Goal: Task Accomplishment & Management: Manage account settings

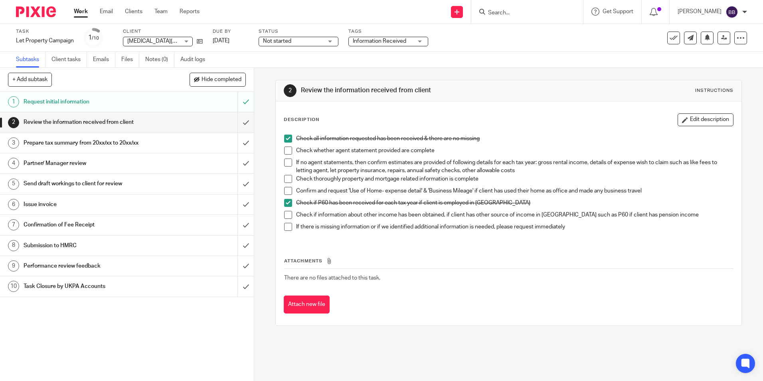
click at [288, 162] on span at bounding box center [288, 162] width 8 height 8
drag, startPoint x: 429, startPoint y: 192, endPoint x: 455, endPoint y: 188, distance: 26.3
click at [454, 188] on p "Confirm and request 'Use of Home- expense detail' & 'Business Mileage' if clien…" at bounding box center [514, 191] width 437 height 8
drag, startPoint x: 455, startPoint y: 188, endPoint x: 495, endPoint y: 191, distance: 40.0
click at [495, 191] on p "Confirm and request 'Use of Home- expense detail' & 'Business Mileage' if clien…" at bounding box center [514, 191] width 437 height 8
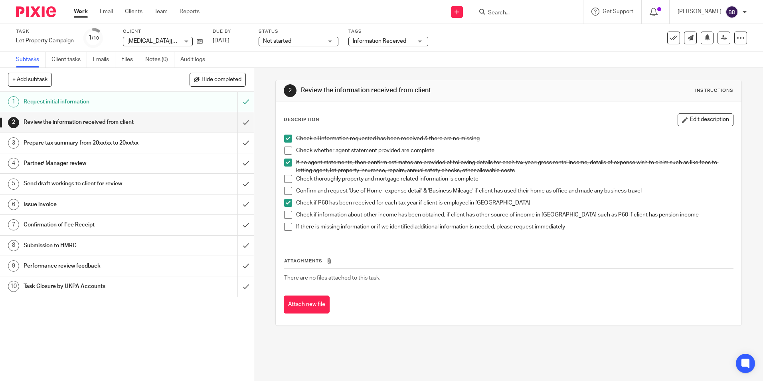
click at [121, 146] on h1 "Prepare tax summary from 20xx/xx to 20xx/xx" at bounding box center [92, 143] width 137 height 12
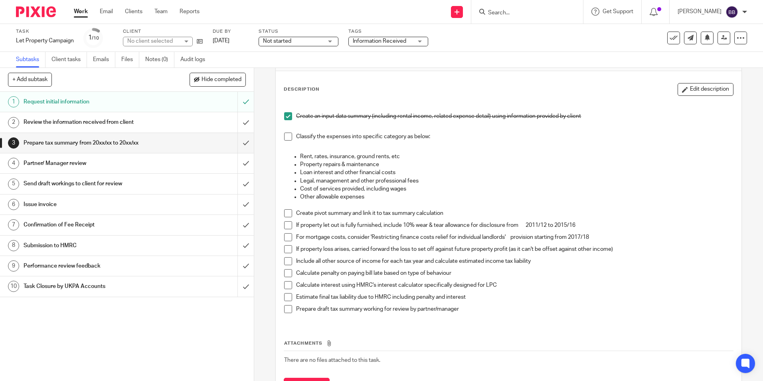
scroll to position [69, 0]
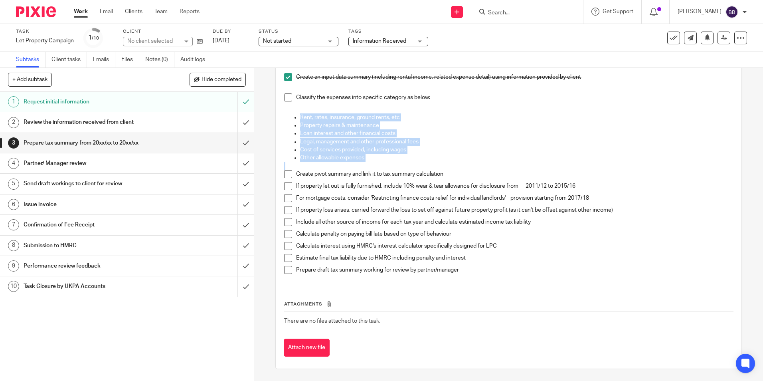
drag, startPoint x: 298, startPoint y: 118, endPoint x: 480, endPoint y: 168, distance: 188.7
click at [480, 168] on div "Create an input data summary (including rental income, related expense detail) …" at bounding box center [508, 172] width 456 height 223
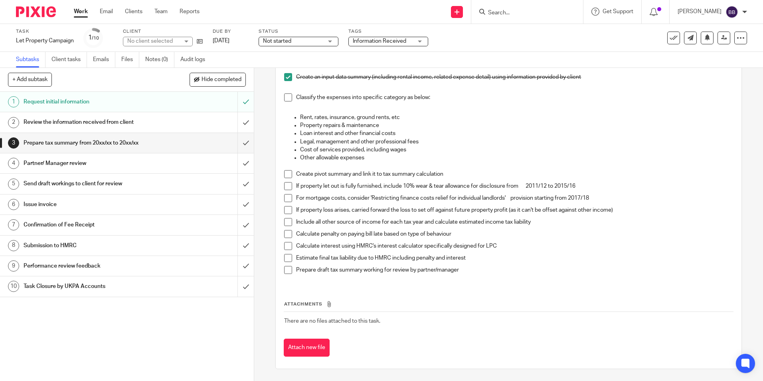
click at [366, 224] on p "Include all other source of income for each tax year and calculate estimated in…" at bounding box center [514, 222] width 437 height 8
click at [425, 174] on p "Create pivot summary and link it to tax summary calculation" at bounding box center [514, 174] width 437 height 8
click at [484, 218] on p "Include all other source of income for each tax year and calculate estimated in…" at bounding box center [514, 222] width 437 height 8
click at [284, 249] on span at bounding box center [288, 246] width 8 height 8
click at [285, 231] on span at bounding box center [288, 234] width 8 height 8
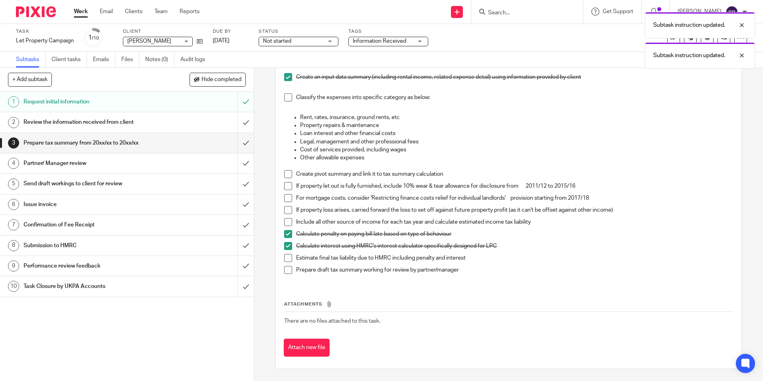
click at [284, 224] on span at bounding box center [288, 222] width 8 height 8
click at [287, 259] on span at bounding box center [288, 258] width 8 height 8
click at [286, 272] on span at bounding box center [288, 270] width 8 height 8
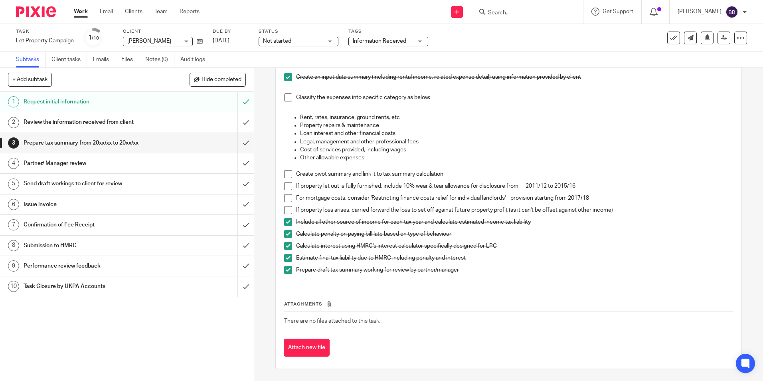
click at [284, 173] on span at bounding box center [288, 174] width 8 height 8
click at [288, 101] on span at bounding box center [288, 97] width 8 height 8
click at [300, 45] on span "Not started" at bounding box center [293, 41] width 60 height 8
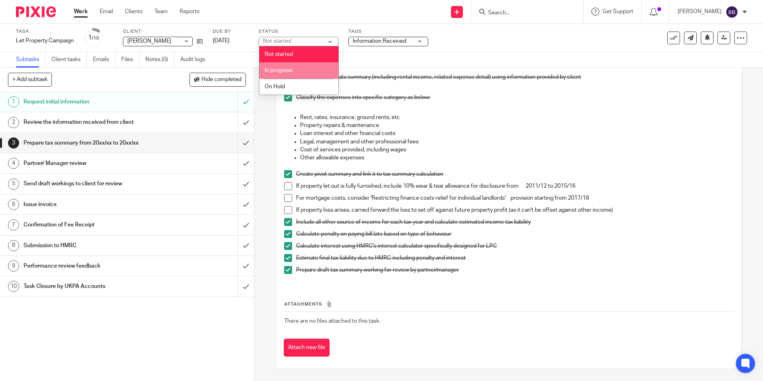
click at [295, 73] on li "In progress" at bounding box center [298, 70] width 79 height 16
click at [397, 43] on span "Information Received" at bounding box center [379, 41] width 53 height 6
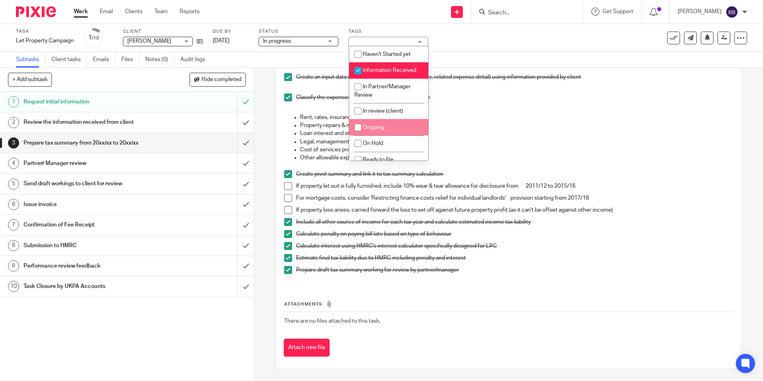
click at [377, 131] on li "Ongoing" at bounding box center [388, 127] width 79 height 16
checkbox input "true"
click at [486, 131] on p "Loan interest and other financial costs" at bounding box center [516, 133] width 433 height 8
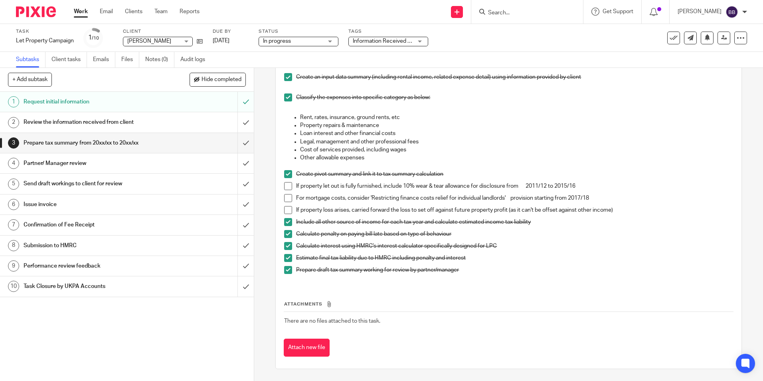
click at [387, 42] on span "Information Received + 1" at bounding box center [384, 41] width 62 height 6
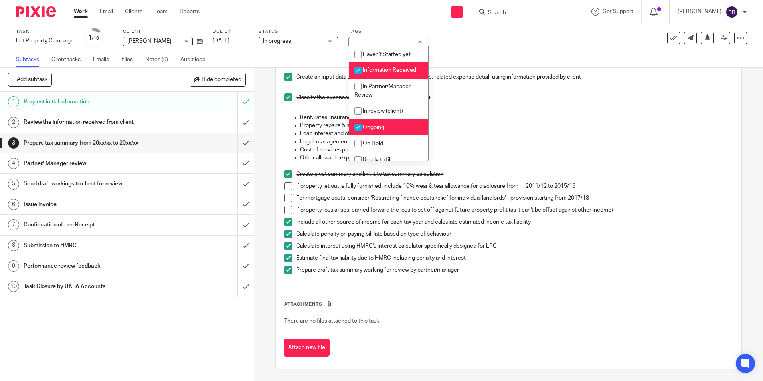
click at [375, 71] on span "Information Received" at bounding box center [389, 70] width 53 height 6
checkbox input "false"
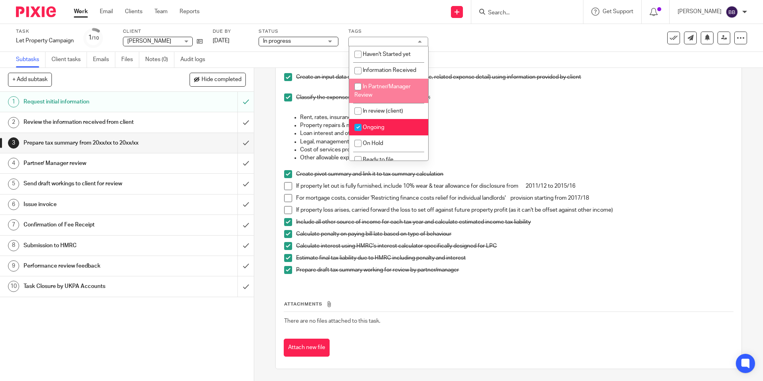
click at [514, 125] on p "Property repairs & maintenance" at bounding box center [516, 125] width 433 height 8
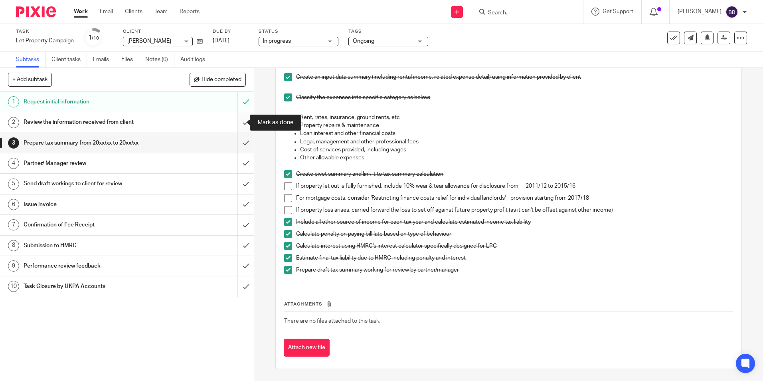
click at [238, 126] on input "submit" at bounding box center [127, 122] width 254 height 20
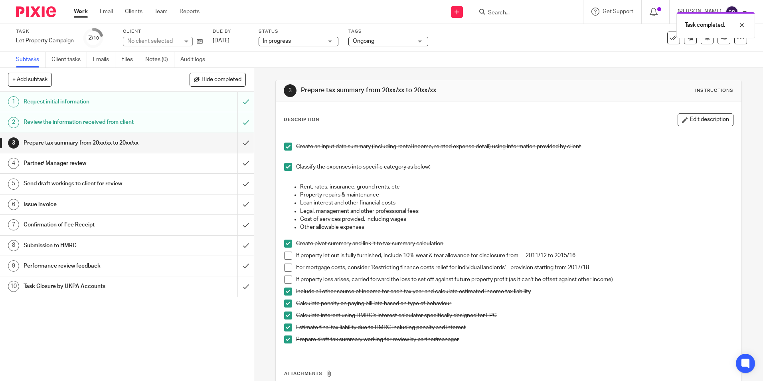
click at [170, 124] on div "Review the information received from client" at bounding box center [127, 122] width 206 height 12
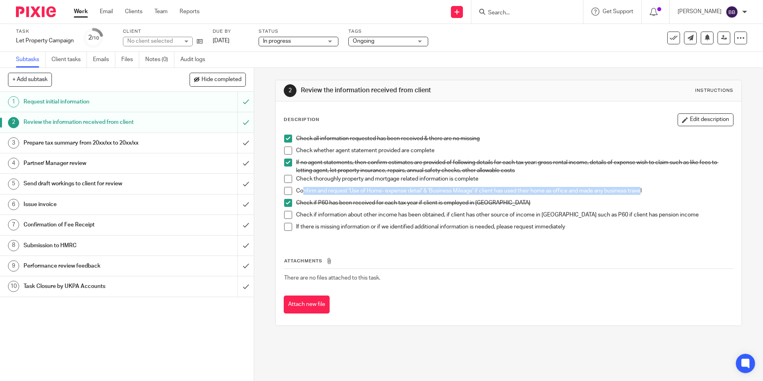
drag, startPoint x: 298, startPoint y: 190, endPoint x: 639, endPoint y: 192, distance: 341.2
click at [639, 192] on p "Confirm and request 'Use of Home- expense detail' & 'Business Mileage' if clien…" at bounding box center [514, 191] width 437 height 8
drag, startPoint x: 639, startPoint y: 192, endPoint x: 635, endPoint y: 191, distance: 4.2
click at [640, 190] on p "Confirm and request 'Use of Home- expense detail' & 'Business Mileage' if clien…" at bounding box center [514, 191] width 437 height 8
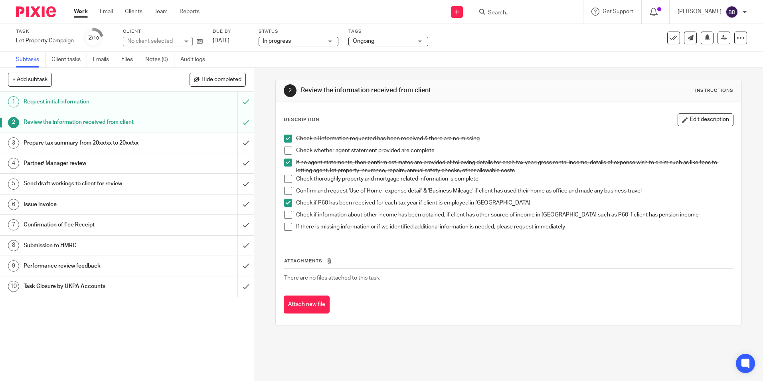
click at [100, 144] on h1 "Prepare tax summary from 20xx/xx to 20xx/xx" at bounding box center [92, 143] width 137 height 12
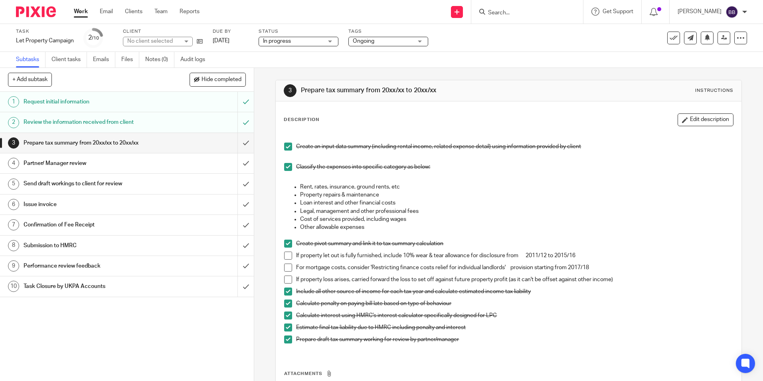
click at [101, 164] on h1 "Partner/ Manager review" at bounding box center [92, 163] width 137 height 12
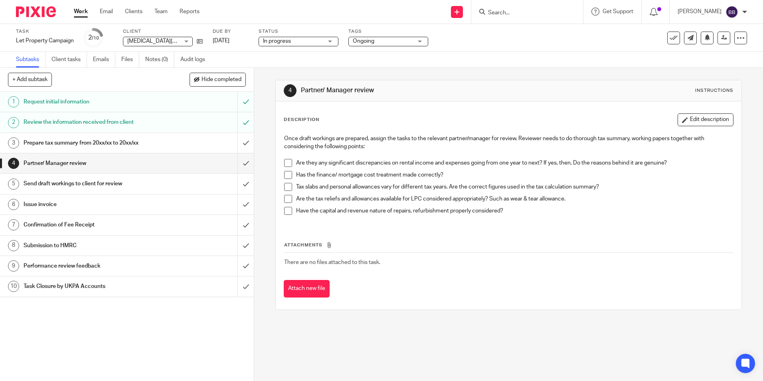
click at [75, 127] on h1 "Review the information received from client" at bounding box center [92, 122] width 137 height 12
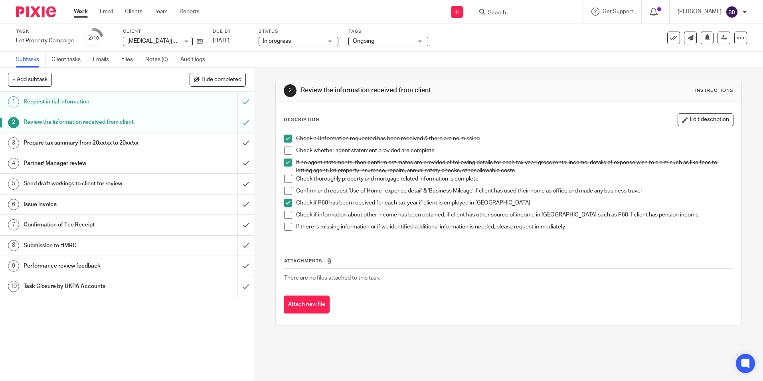
drag, startPoint x: 296, startPoint y: 190, endPoint x: 649, endPoint y: 192, distance: 353.2
click at [649, 192] on p "Confirm and request 'Use of Home- expense detail' & 'Business Mileage' if clien…" at bounding box center [514, 191] width 437 height 8
click at [85, 13] on link "Work" at bounding box center [81, 12] width 14 height 8
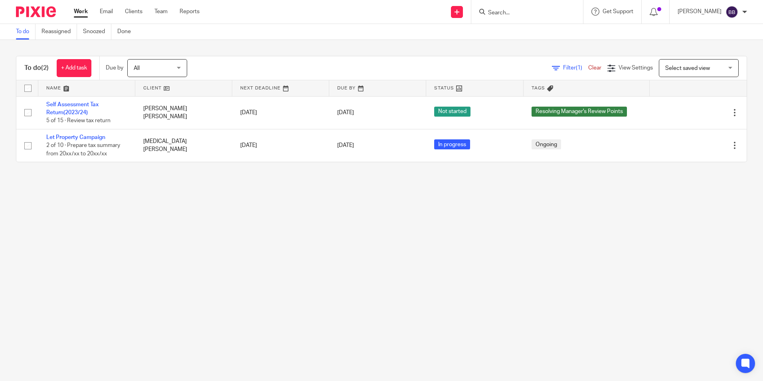
click at [518, 14] on input "Search" at bounding box center [523, 13] width 72 height 7
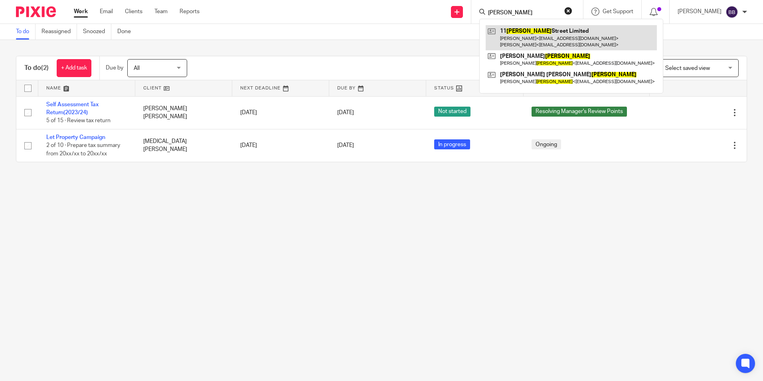
type input "[PERSON_NAME]"
click at [530, 26] on link at bounding box center [571, 37] width 171 height 25
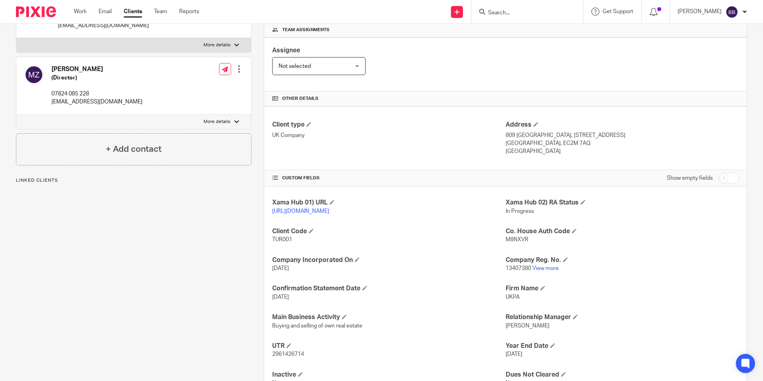
scroll to position [160, 0]
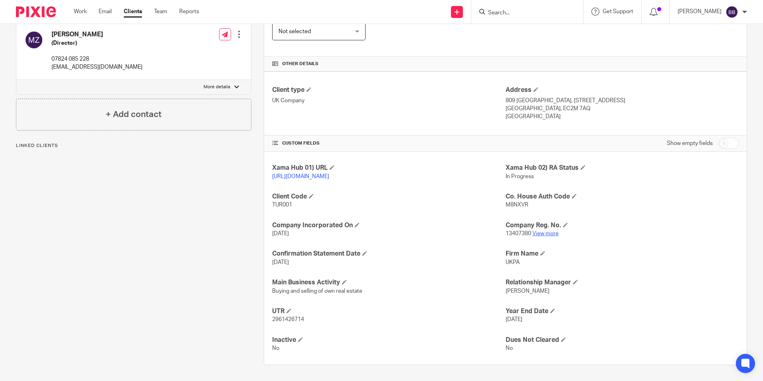
click at [546, 236] on link "View more" at bounding box center [545, 234] width 26 height 6
